Goal: Register for event/course: Sign up to attend an event or enroll in a course

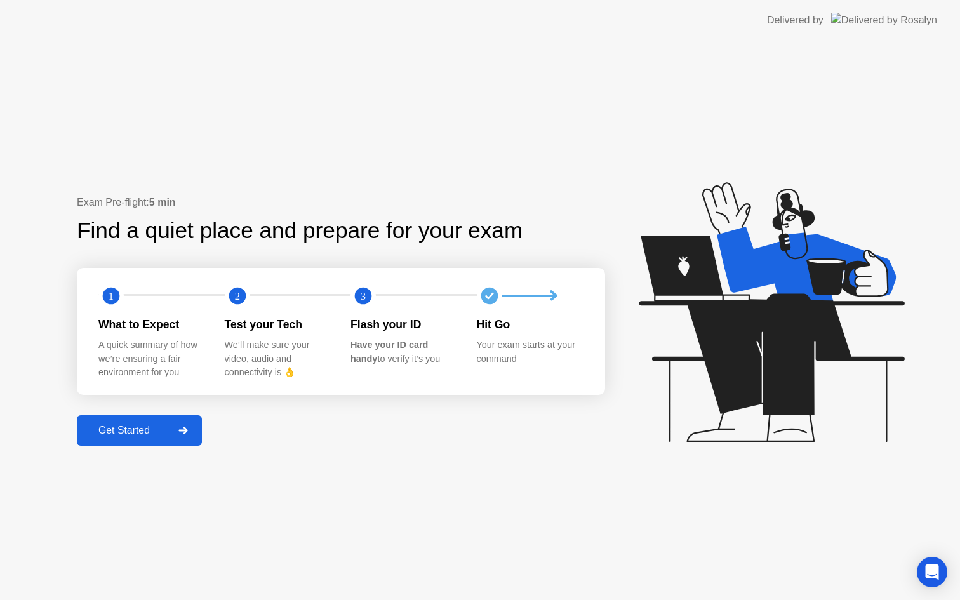
click at [116, 430] on div "Get Started" at bounding box center [124, 430] width 87 height 11
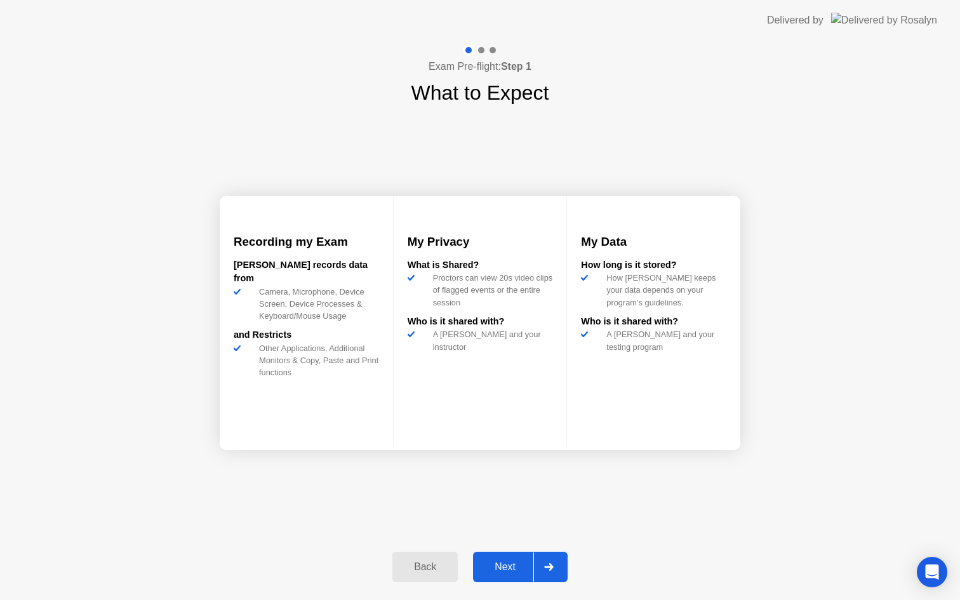
click at [491, 571] on div "Next" at bounding box center [505, 566] width 57 height 11
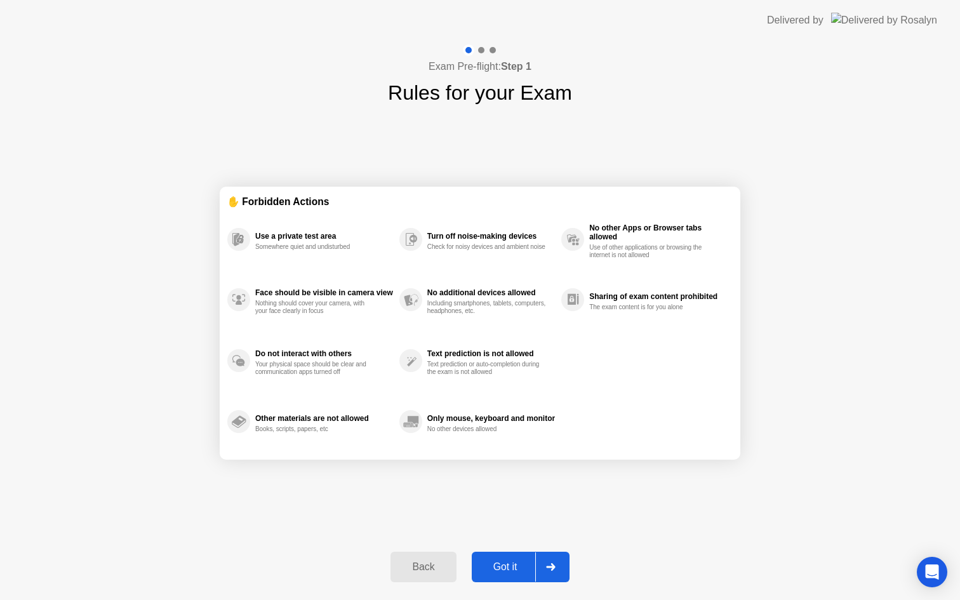
click at [491, 571] on div "Got it" at bounding box center [506, 566] width 60 height 11
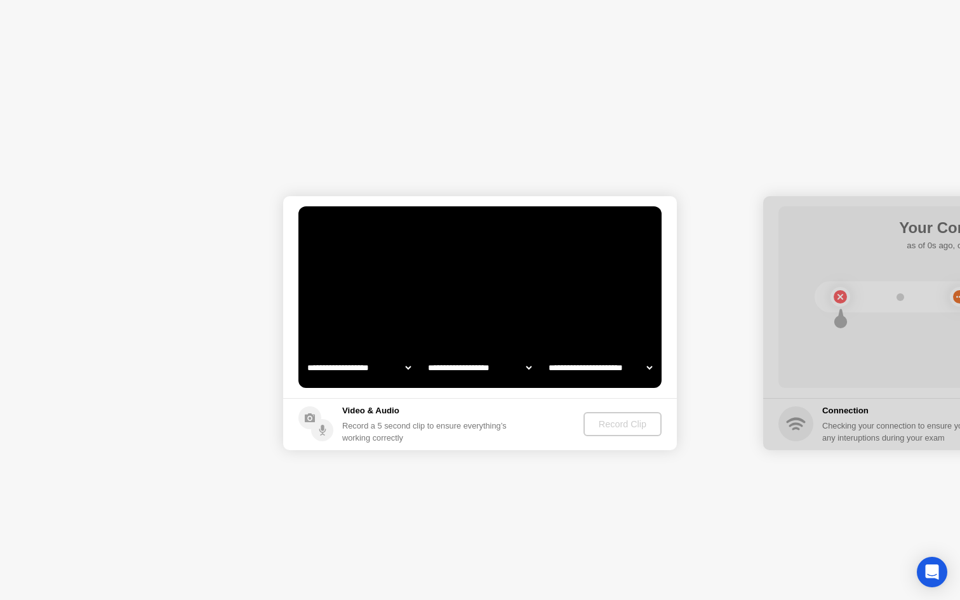
select select "**********"
select select "*******"
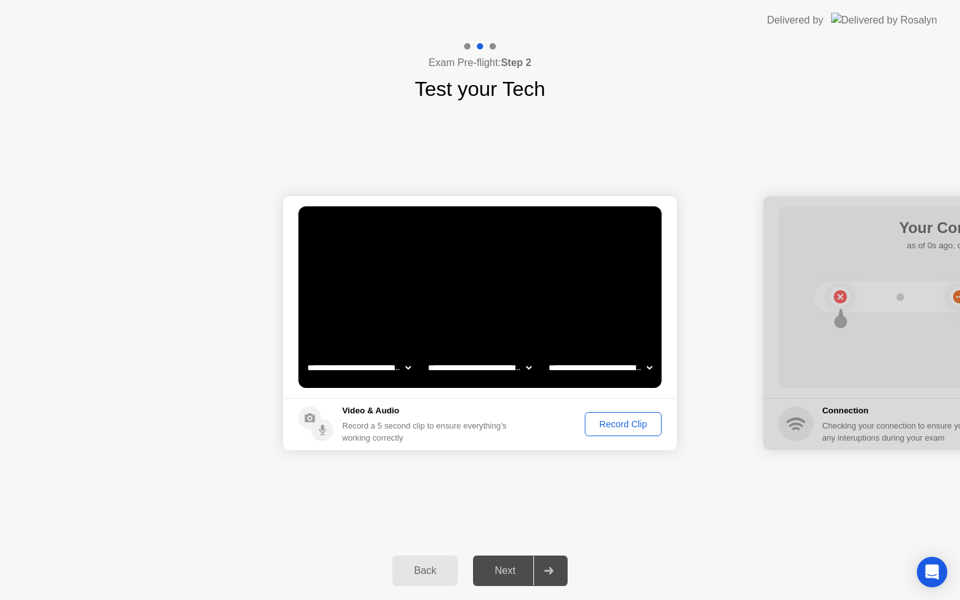
click at [645, 429] on div "Record Clip" at bounding box center [623, 424] width 68 height 10
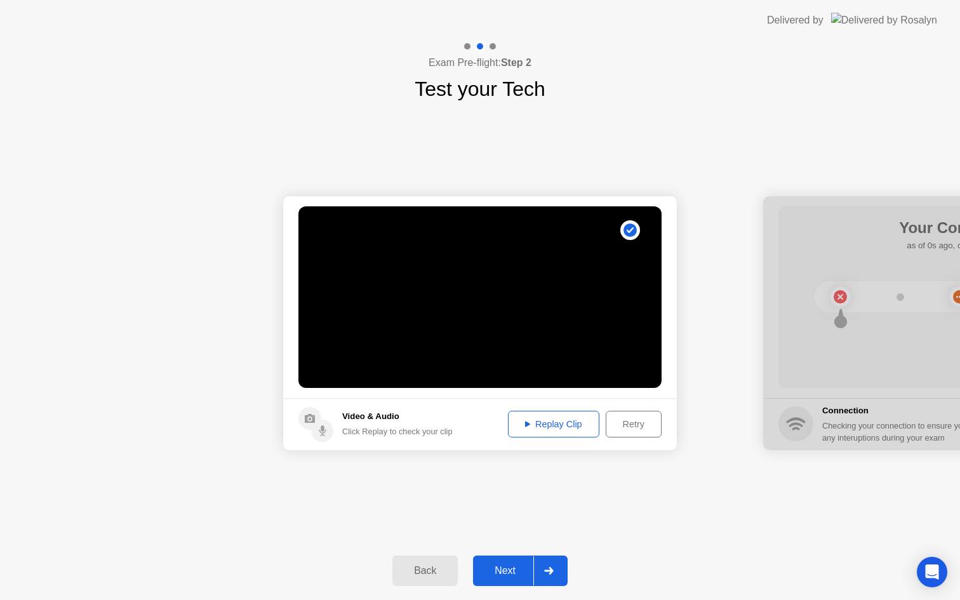
click at [512, 567] on div "Next" at bounding box center [505, 570] width 57 height 11
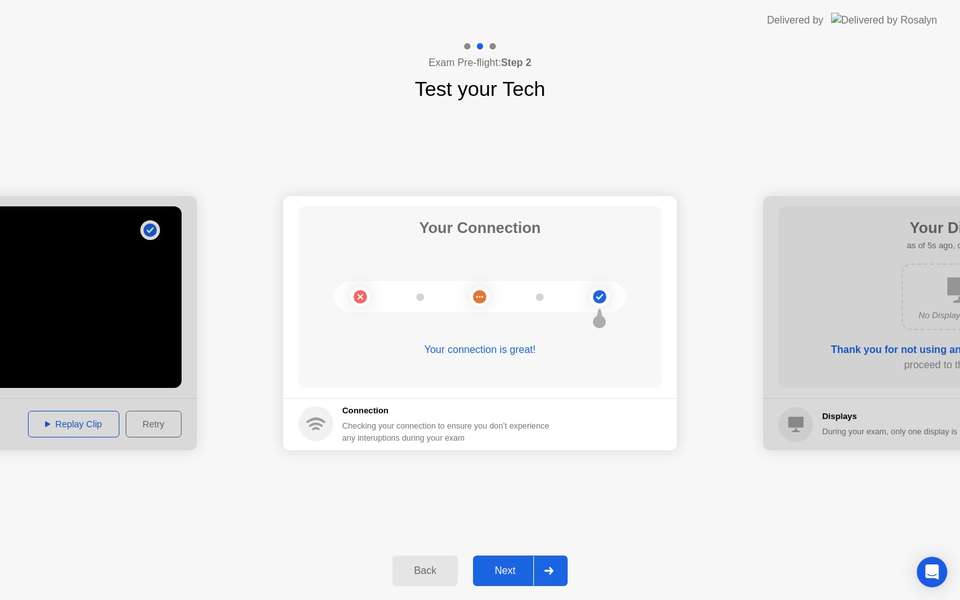
click at [492, 572] on div "Next" at bounding box center [505, 570] width 57 height 11
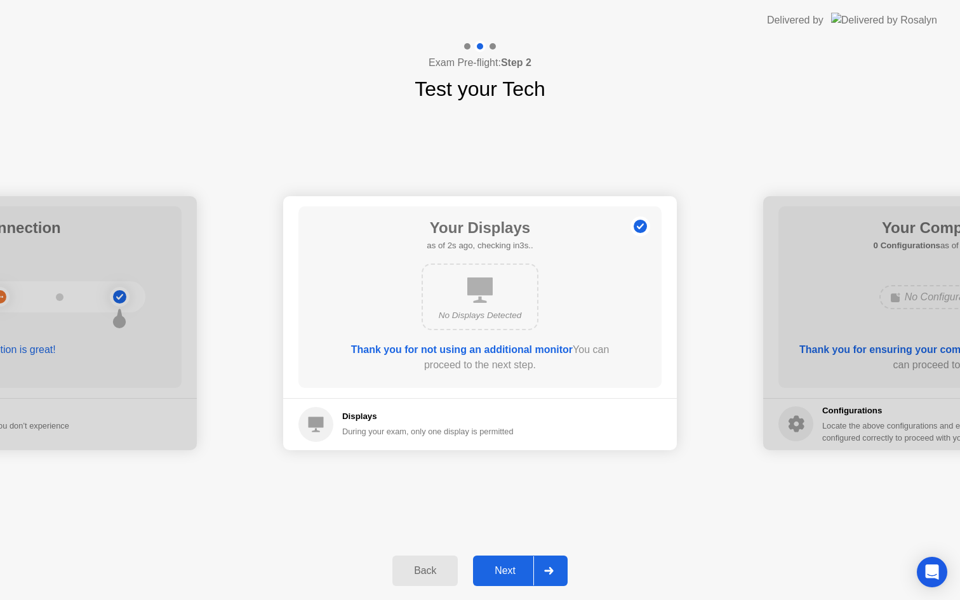
click at [509, 570] on div "Next" at bounding box center [505, 570] width 57 height 11
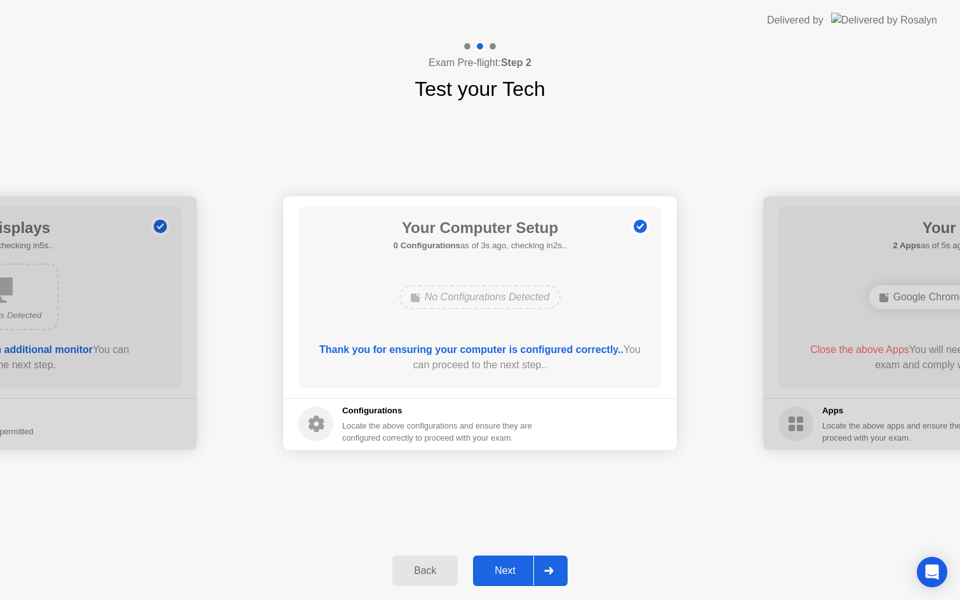
click at [516, 573] on div "Next" at bounding box center [505, 570] width 57 height 11
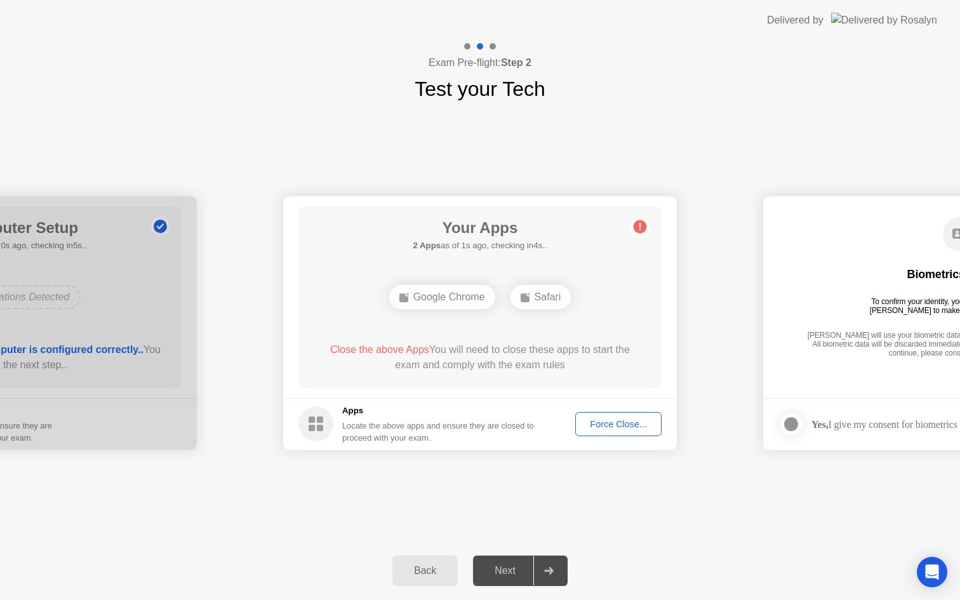
click at [621, 424] on div "Force Close..." at bounding box center [618, 424] width 77 height 10
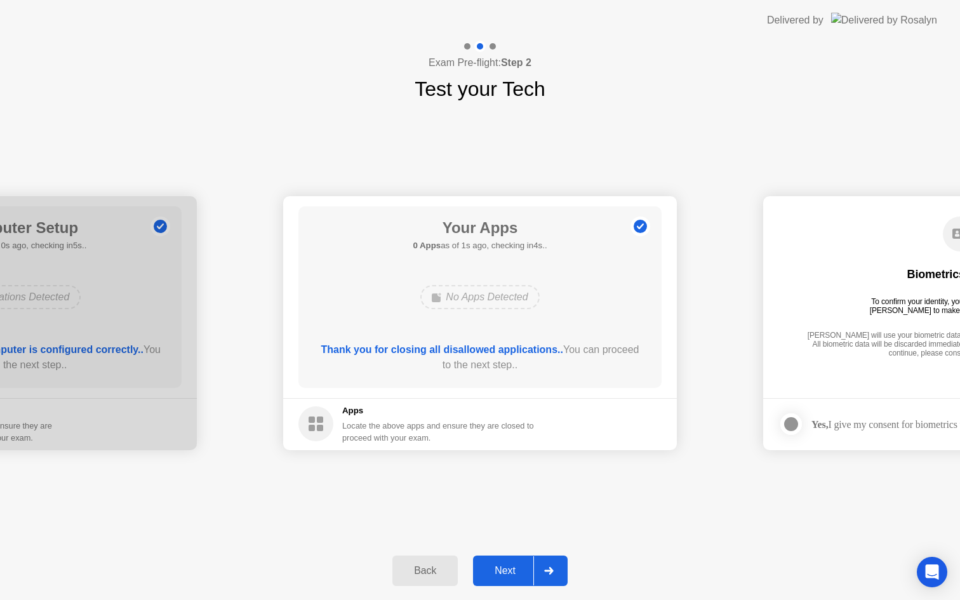
click at [506, 577] on div "Next" at bounding box center [505, 570] width 57 height 11
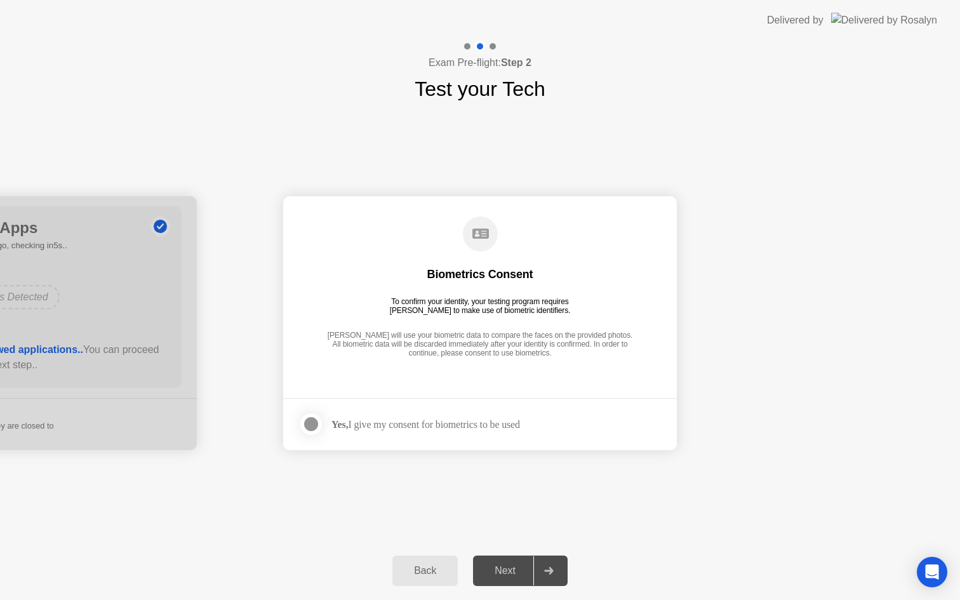
click at [440, 422] on div "Yes, I give my consent for biometrics to be used" at bounding box center [426, 425] width 189 height 12
click at [313, 417] on div at bounding box center [311, 424] width 15 height 15
click at [506, 576] on div "Next" at bounding box center [505, 570] width 57 height 11
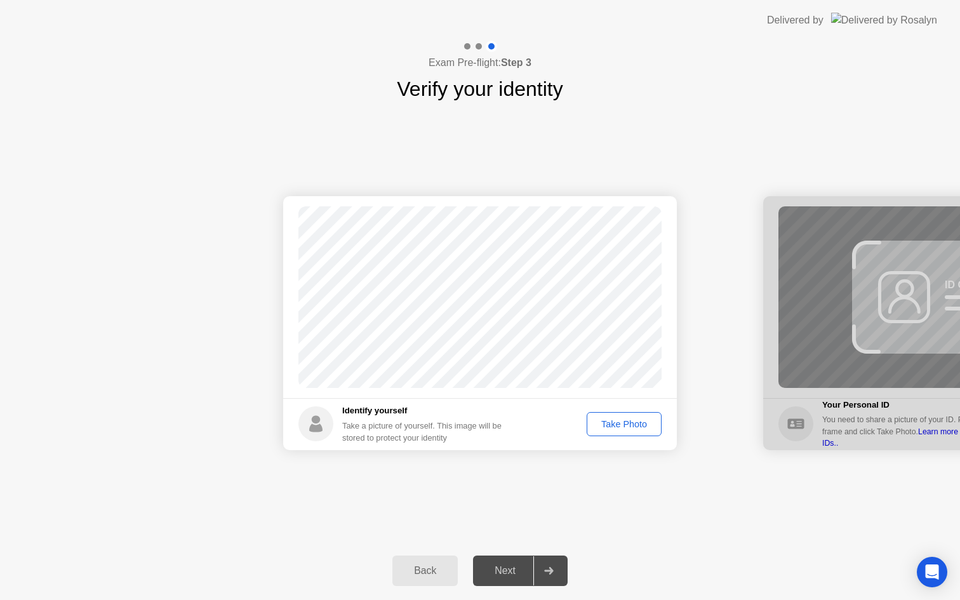
click at [623, 442] on footer "Identify yourself Take a picture of yourself. This image will be stored to prot…" at bounding box center [480, 424] width 394 height 52
click at [630, 422] on div "Take Photo" at bounding box center [624, 424] width 66 height 10
click at [511, 566] on div "Next" at bounding box center [505, 570] width 57 height 11
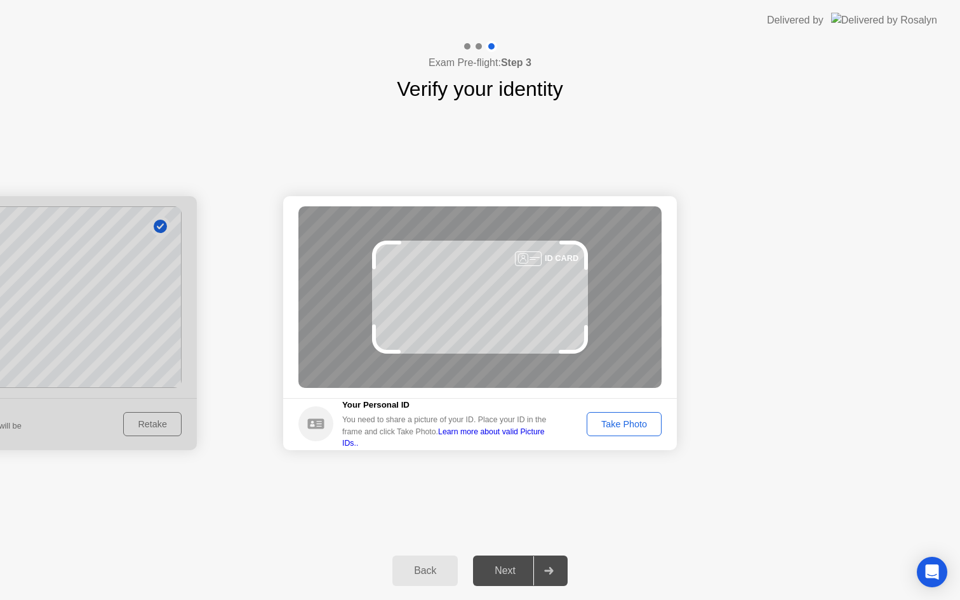
click at [628, 419] on div "Take Photo" at bounding box center [624, 424] width 66 height 10
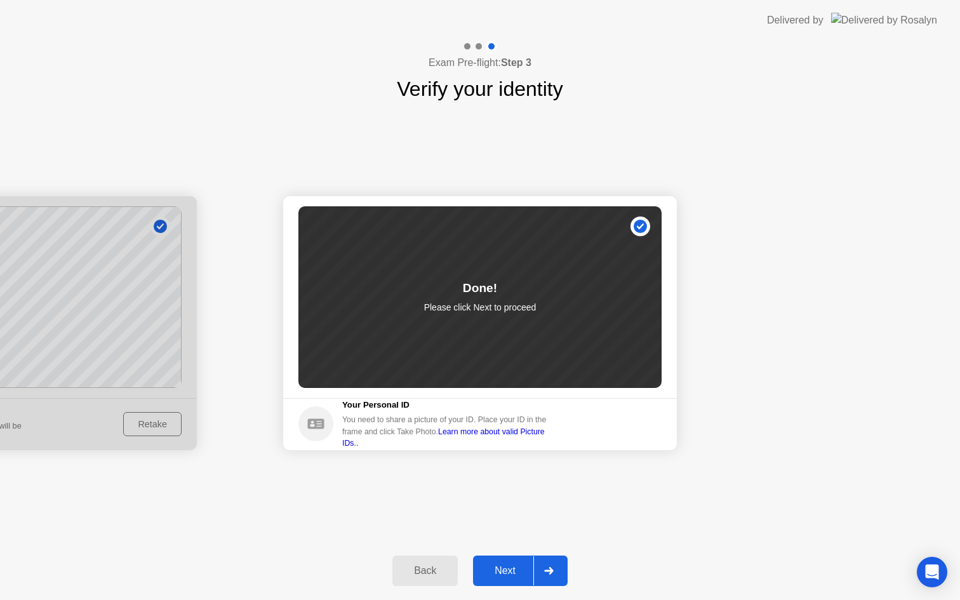
click at [513, 572] on div "Next" at bounding box center [505, 570] width 57 height 11
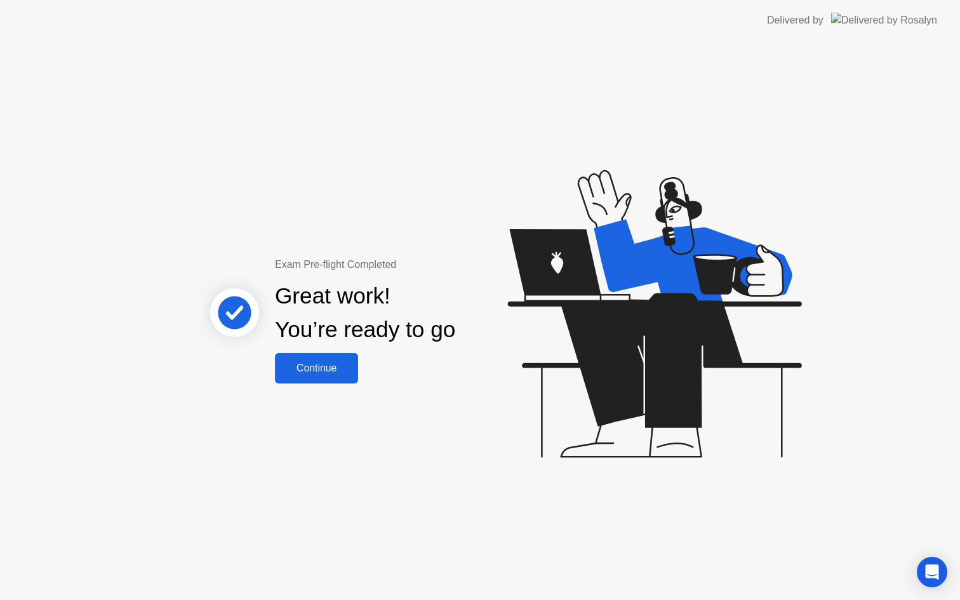
click at [316, 377] on button "Continue" at bounding box center [316, 368] width 83 height 30
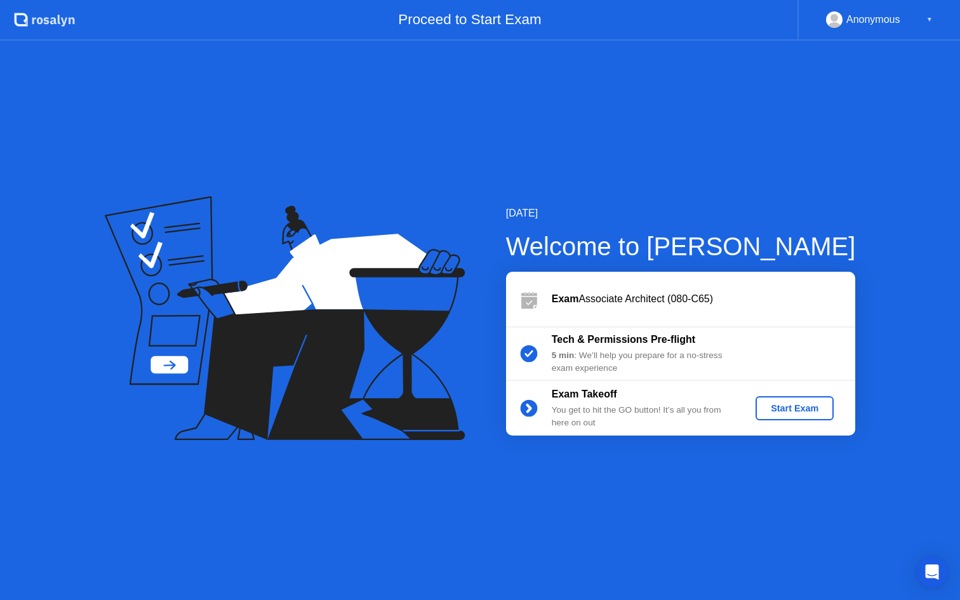
click at [814, 411] on div "Start Exam" at bounding box center [795, 408] width 68 height 10
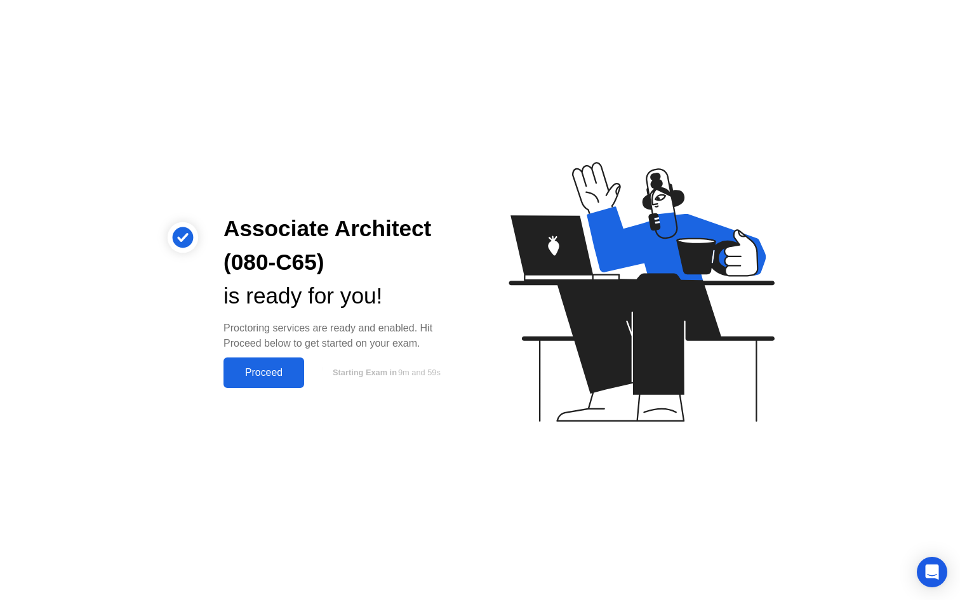
click at [271, 367] on div "Proceed" at bounding box center [263, 372] width 73 height 11
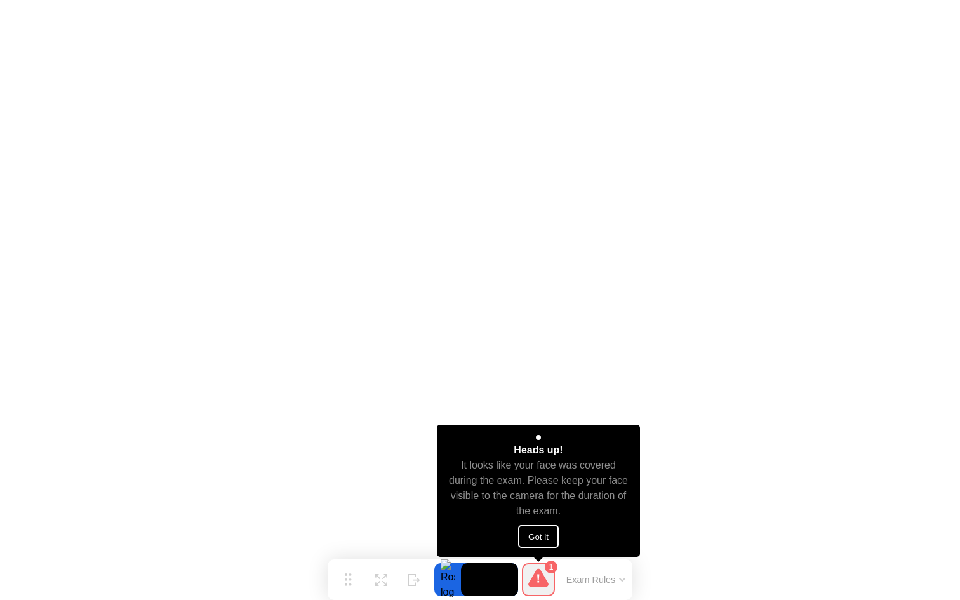
click at [543, 532] on button "Got it" at bounding box center [538, 536] width 41 height 23
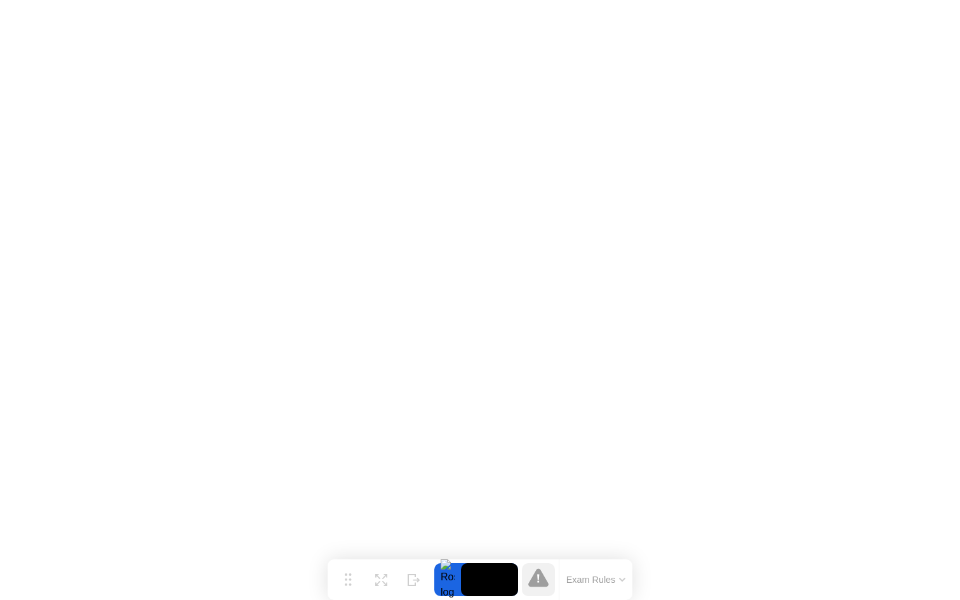
click at [610, 585] on button "Exam Rules" at bounding box center [596, 579] width 67 height 11
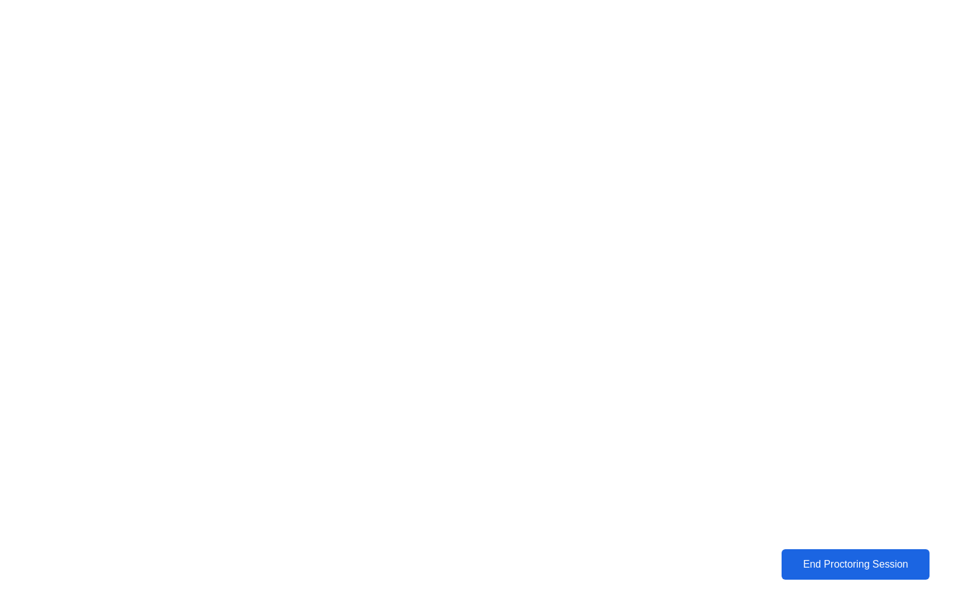
click at [854, 567] on div "End Proctoring Session" at bounding box center [856, 564] width 141 height 11
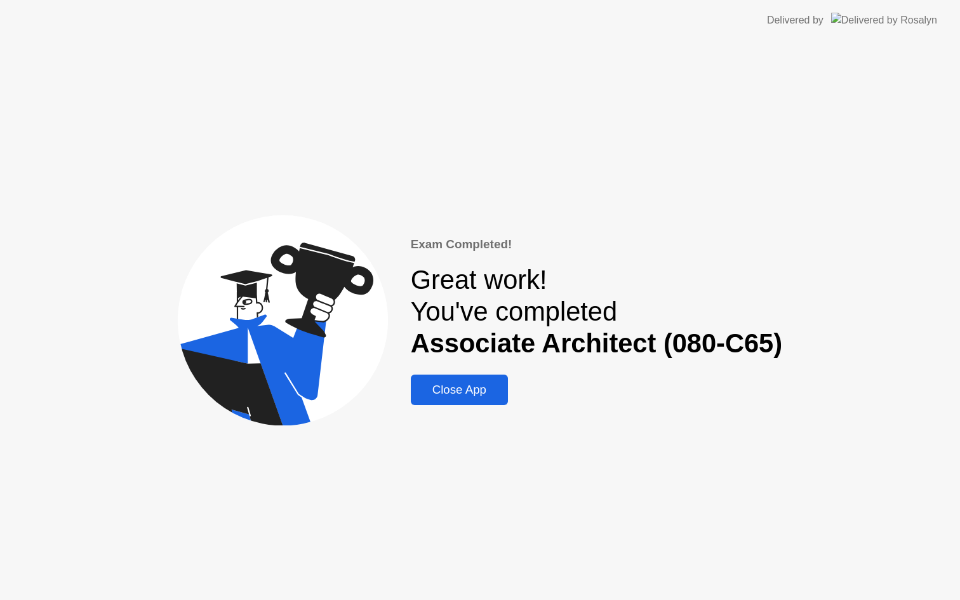
click at [473, 389] on div "Close App" at bounding box center [460, 390] width 90 height 14
